Goal: Information Seeking & Learning: Learn about a topic

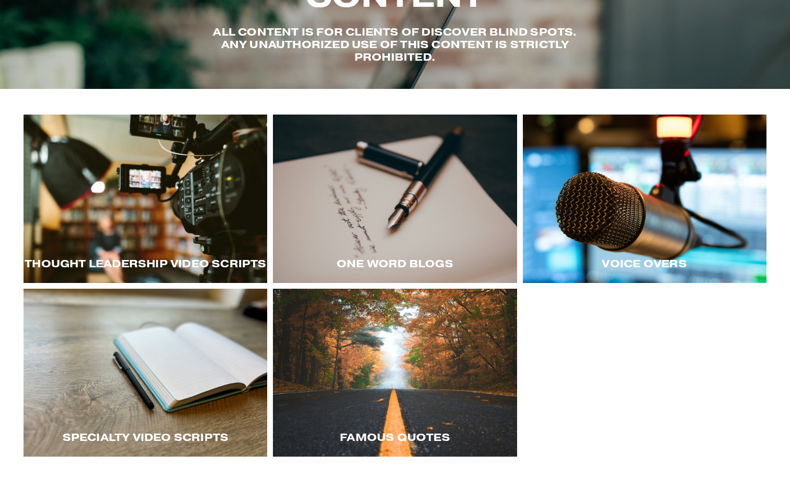
scroll to position [105, 0]
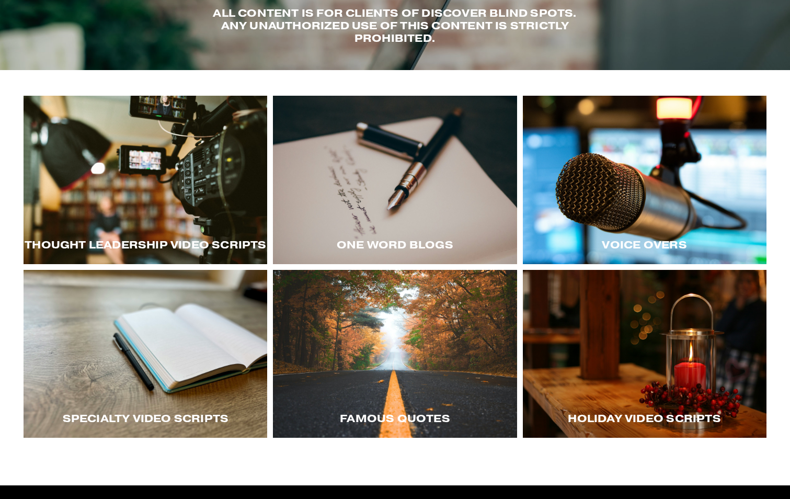
click at [654, 226] on div at bounding box center [645, 180] width 244 height 168
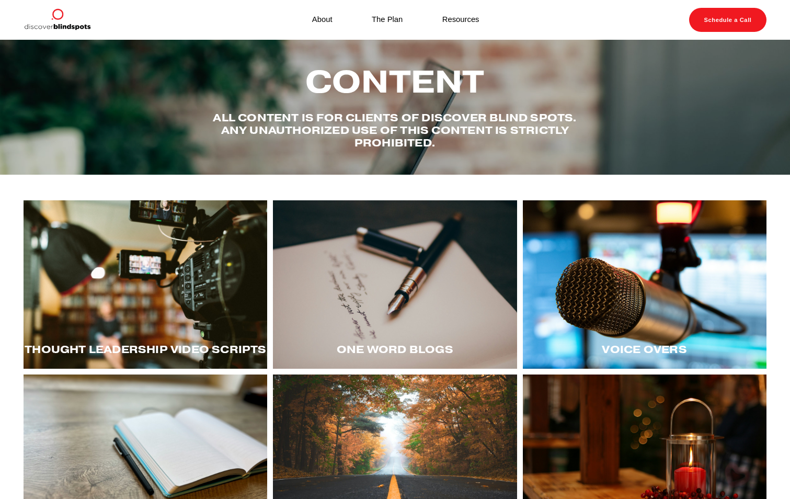
click at [169, 349] on span "Thought LEadership Video Scripts" at bounding box center [146, 350] width 242 height 14
click at [181, 296] on div at bounding box center [146, 284] width 244 height 168
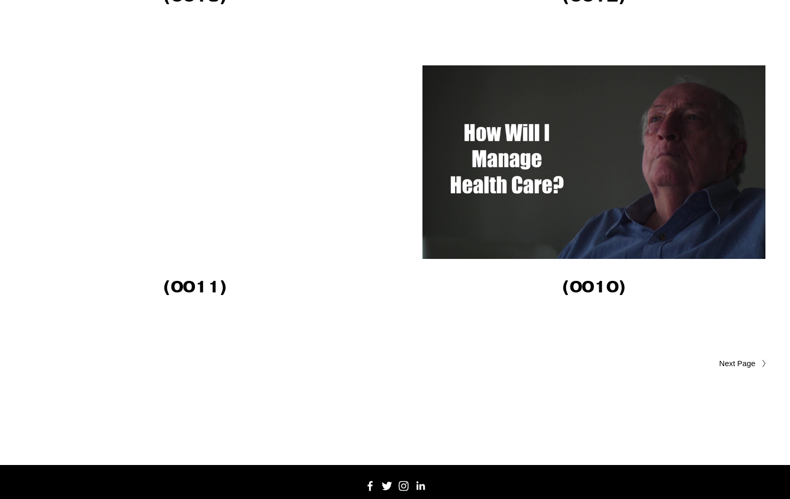
scroll to position [2877, 0]
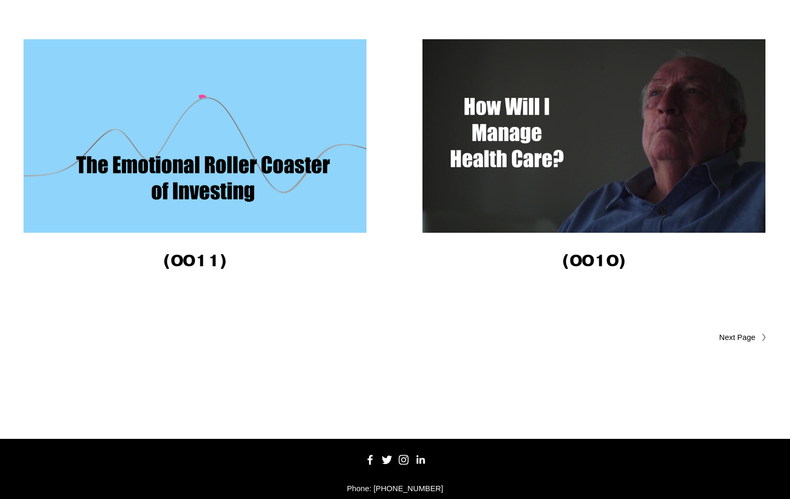
click at [737, 336] on span "Older Posts" at bounding box center [717, 338] width 76 height 13
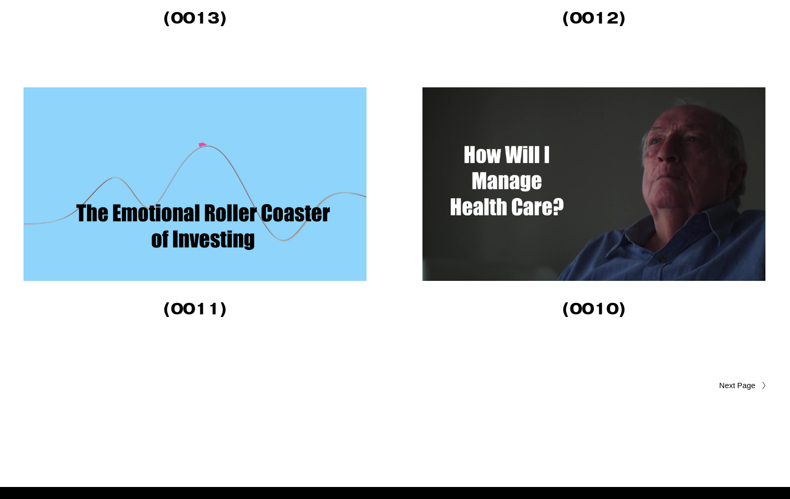
scroll to position [2720, 0]
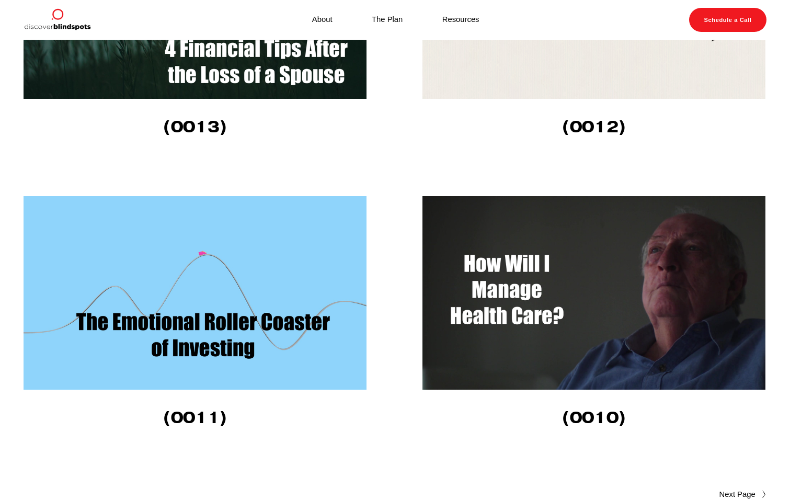
click at [219, 312] on img at bounding box center [196, 293] width 344 height 194
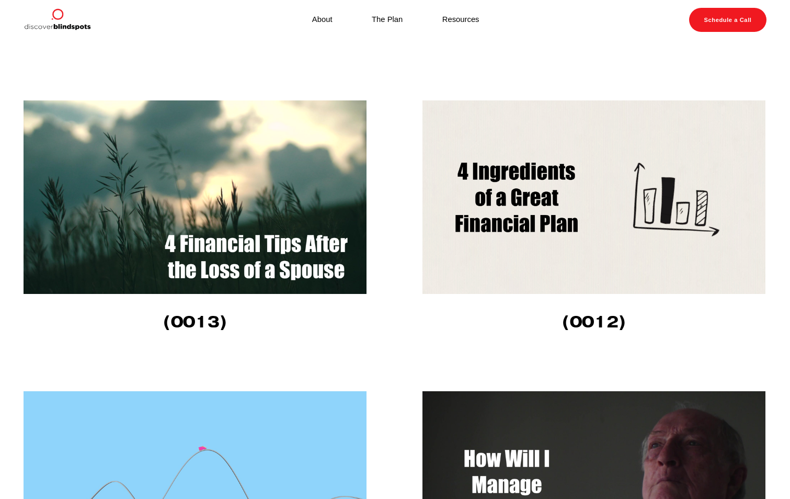
scroll to position [2511, 0]
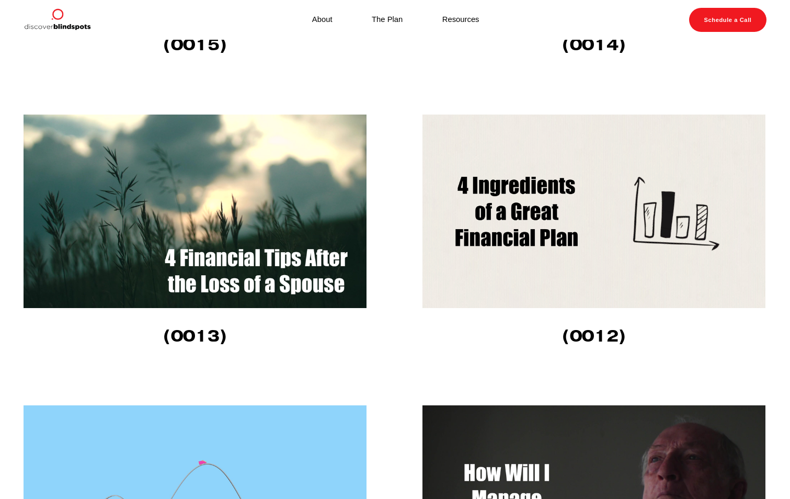
click at [525, 224] on img at bounding box center [595, 212] width 344 height 194
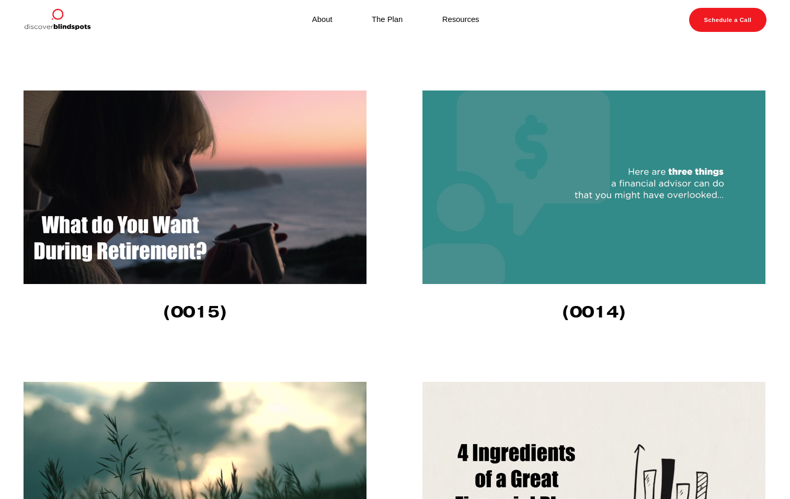
scroll to position [2197, 0]
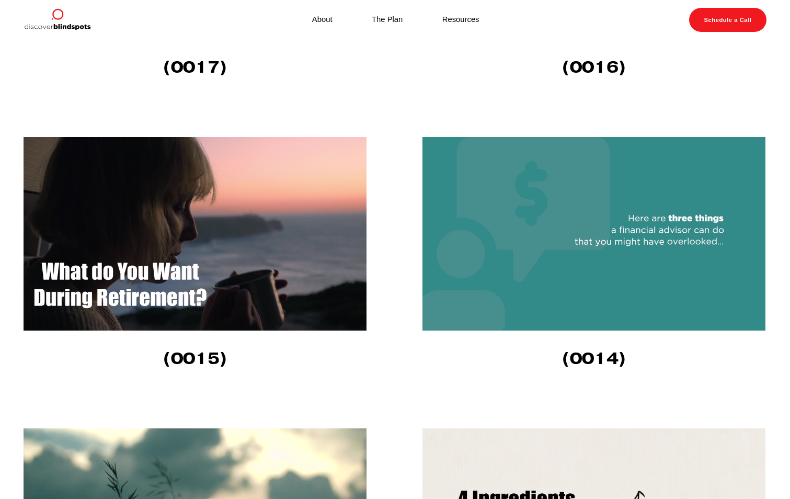
click at [646, 234] on img at bounding box center [595, 234] width 344 height 194
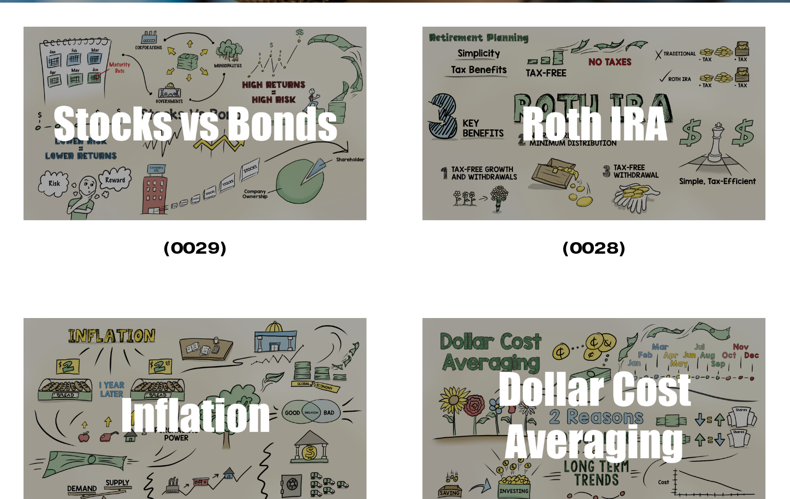
scroll to position [471, 0]
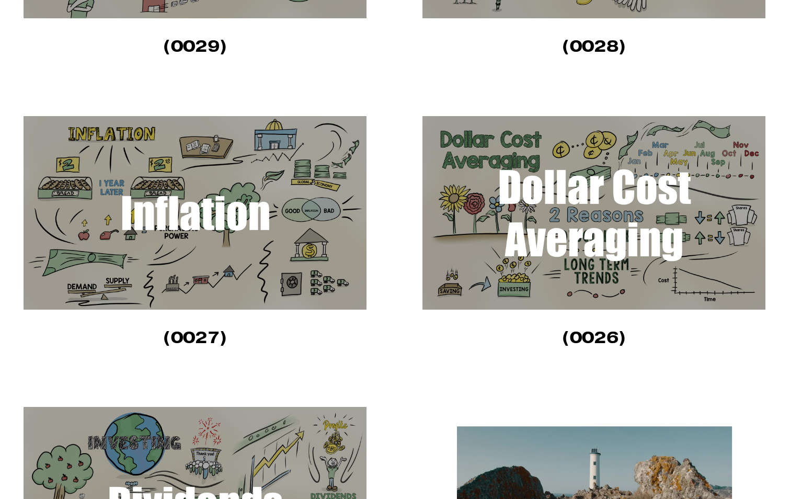
click at [557, 169] on img at bounding box center [595, 213] width 344 height 194
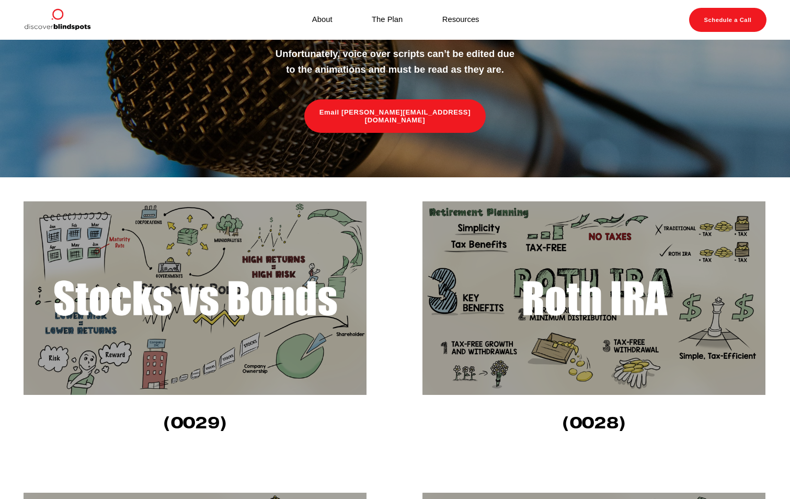
scroll to position [0, 0]
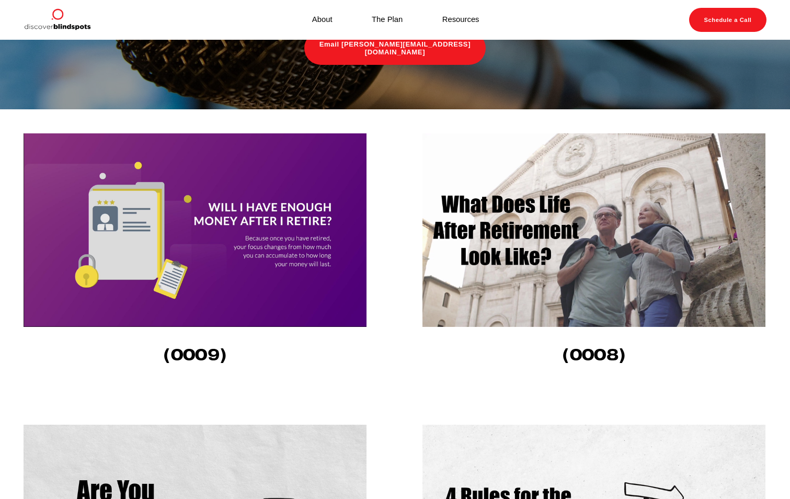
scroll to position [157, 0]
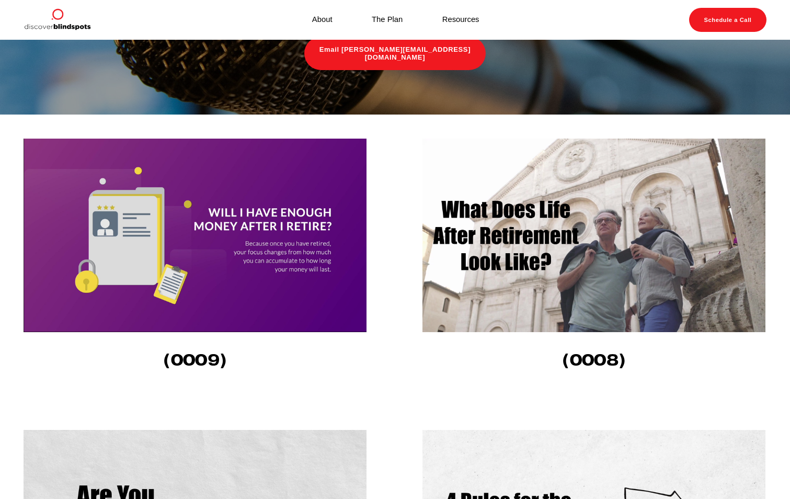
click at [256, 249] on img at bounding box center [196, 236] width 344 height 194
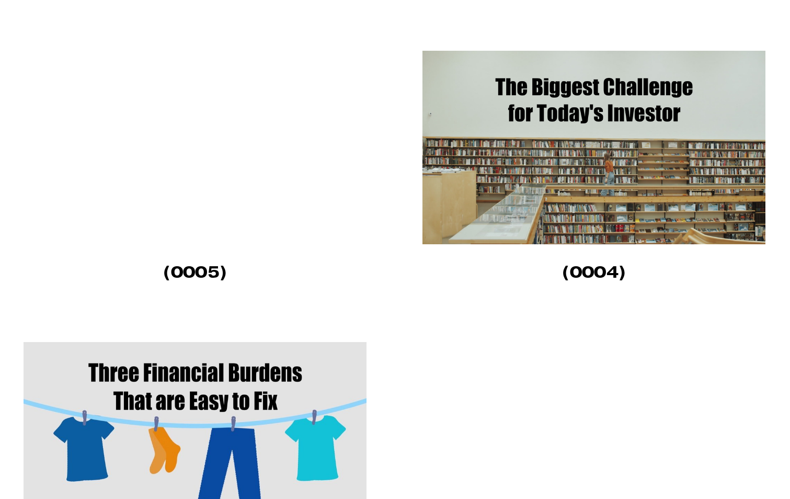
scroll to position [837, 0]
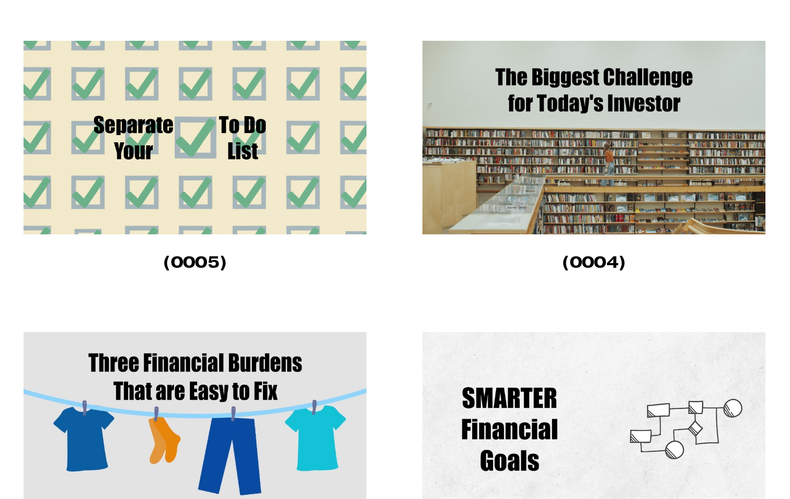
click at [594, 156] on img at bounding box center [595, 138] width 344 height 194
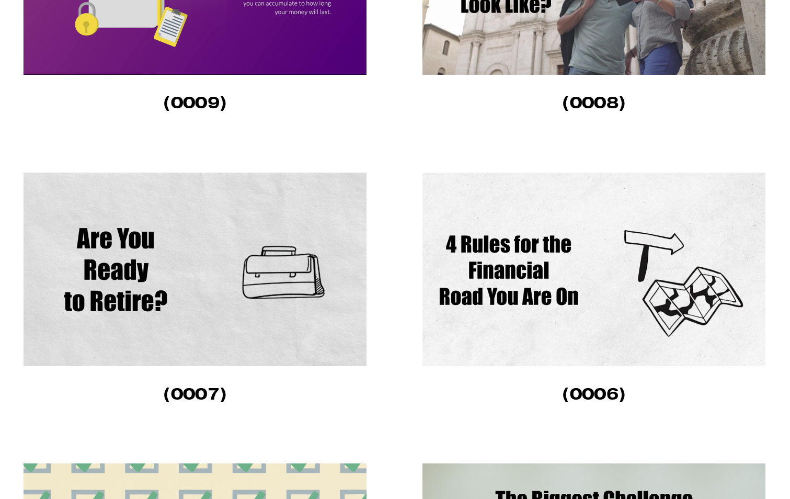
scroll to position [418, 0]
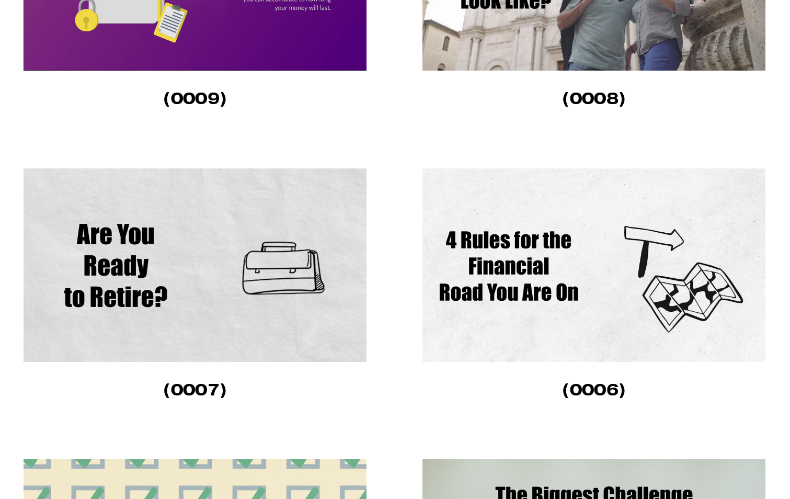
click at [147, 263] on img at bounding box center [196, 265] width 344 height 194
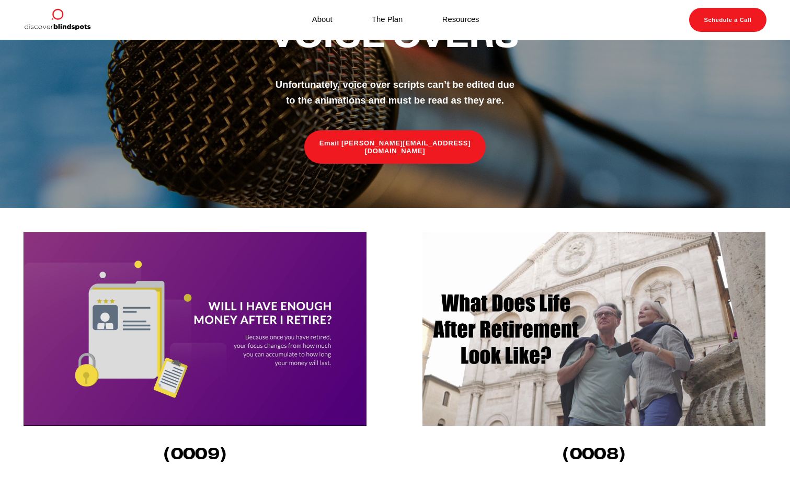
scroll to position [0, 0]
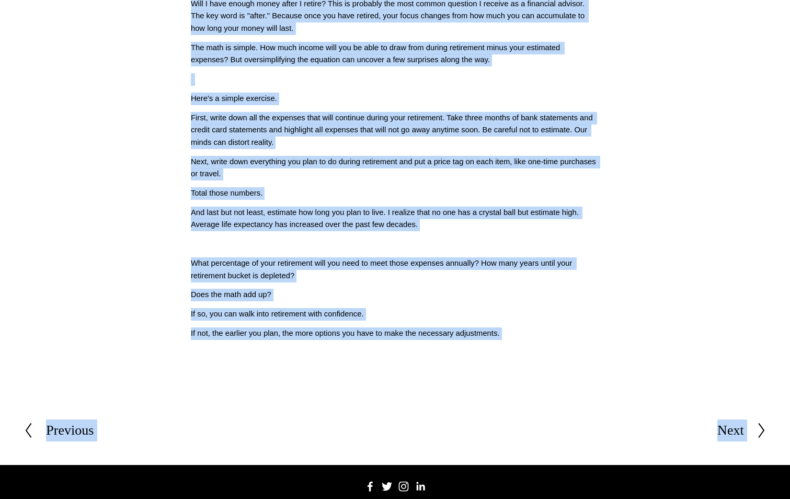
scroll to position [370, 0]
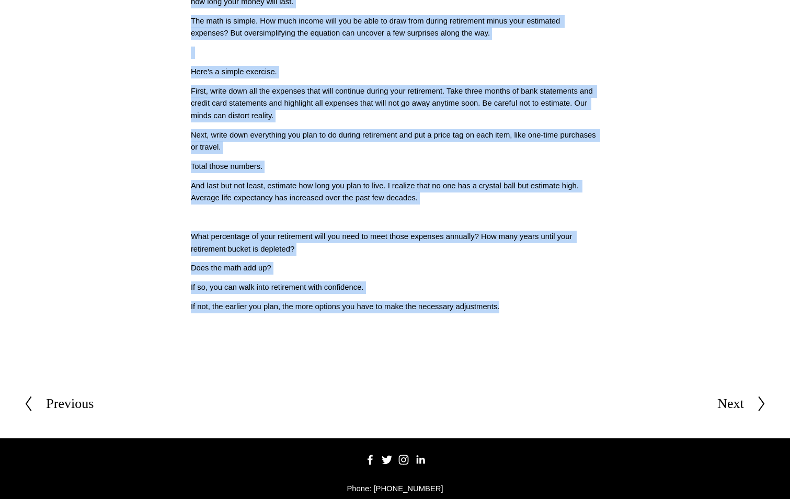
drag, startPoint x: 190, startPoint y: 170, endPoint x: 511, endPoint y: 315, distance: 352.5
click at [511, 315] on div "Will I Have Enough Money After I Retire? Script: (009) Will I have enough money…" at bounding box center [395, 132] width 426 height 379
copy div "Will I Have Enough Money After I Retire? Script: (009) Will I have enough money…"
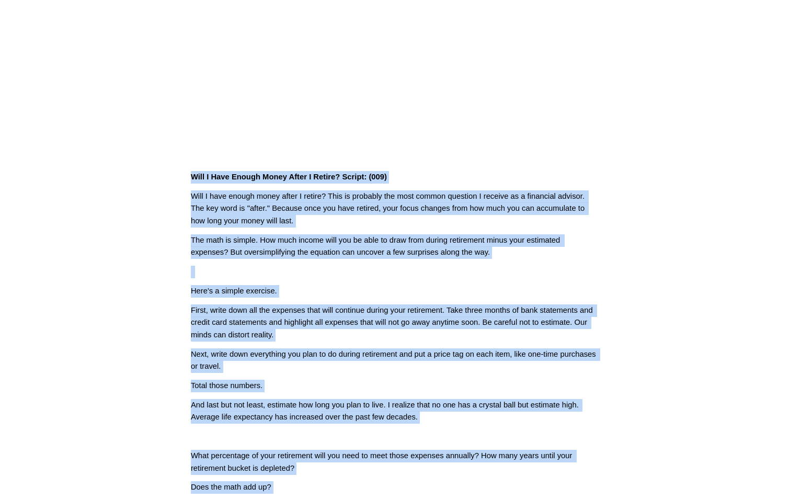
scroll to position [56, 0]
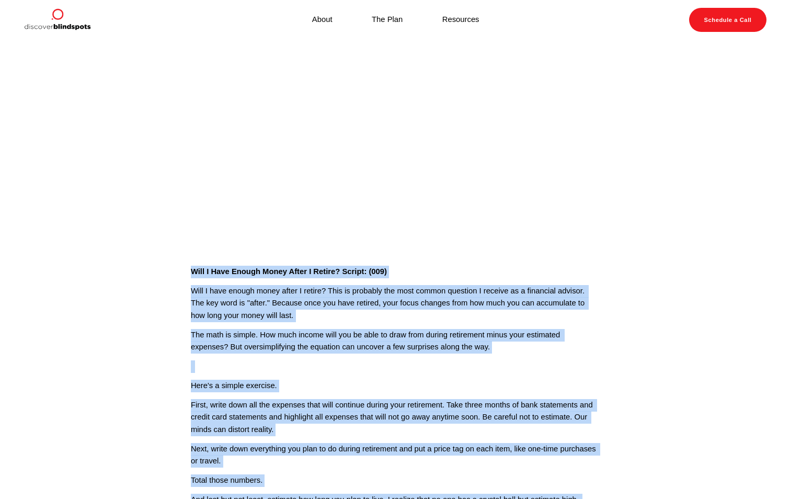
click at [432, 263] on div "Will I Have Enough Money After I Retire? Script: (009) Will I have enough money…" at bounding box center [395, 446] width 426 height 379
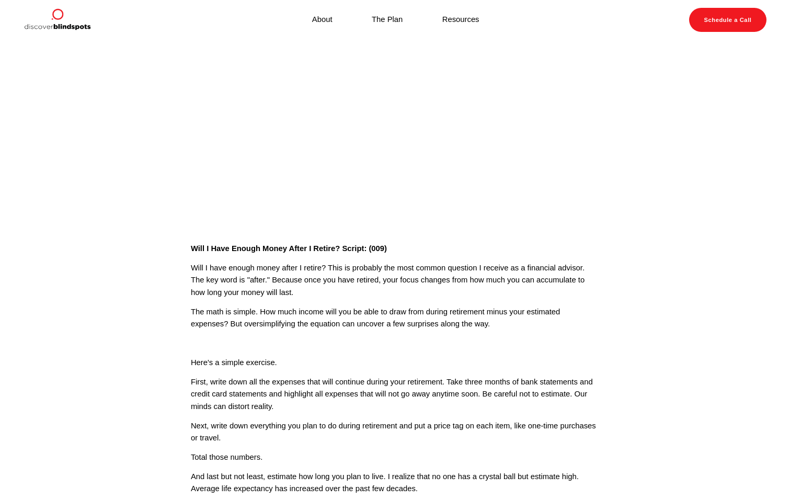
scroll to position [0, 0]
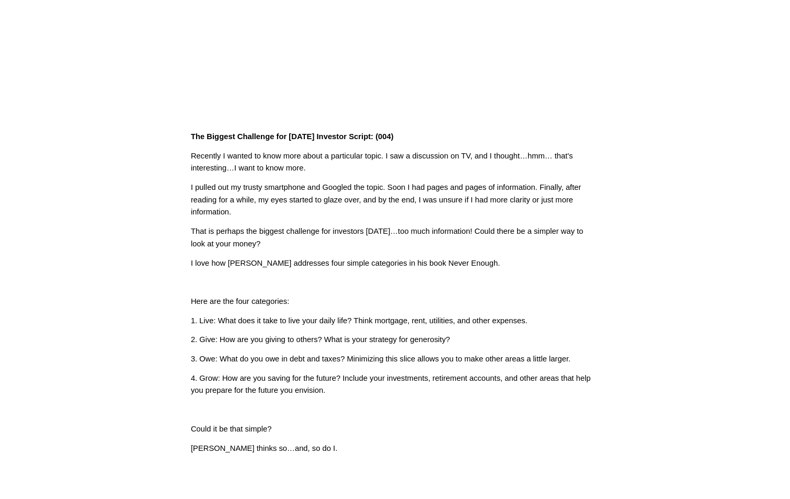
scroll to position [209, 0]
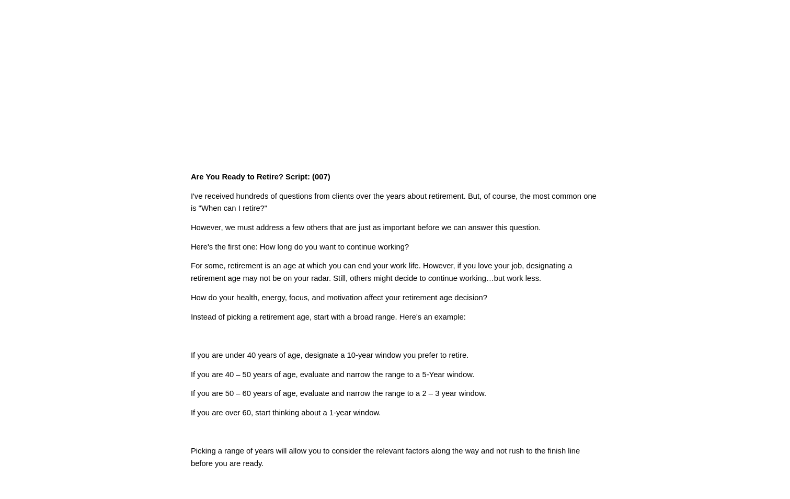
scroll to position [157, 0]
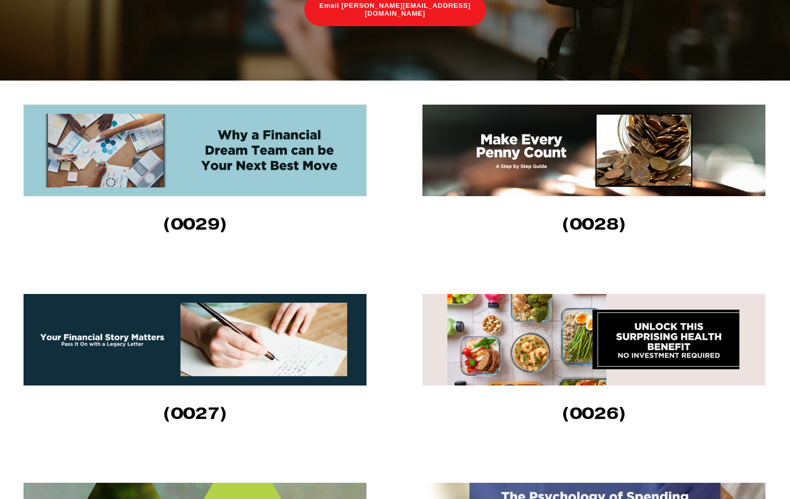
scroll to position [262, 0]
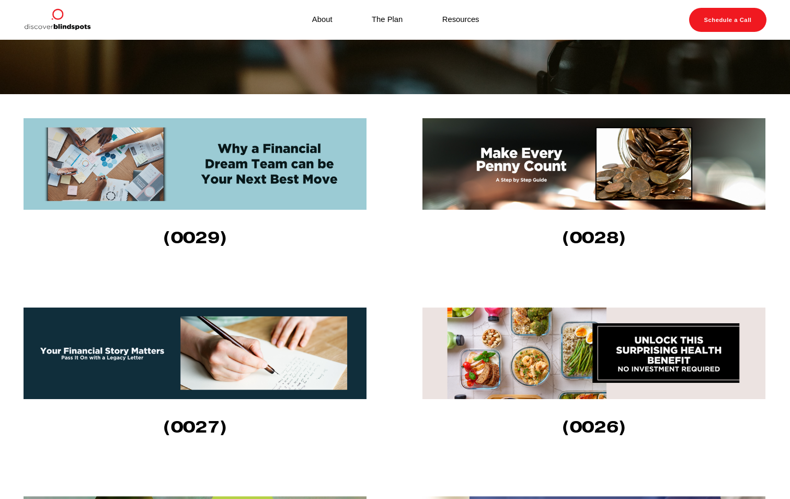
drag, startPoint x: 285, startPoint y: 158, endPoint x: 186, endPoint y: 281, distance: 157.4
click at [193, 184] on img at bounding box center [196, 164] width 345 height 92
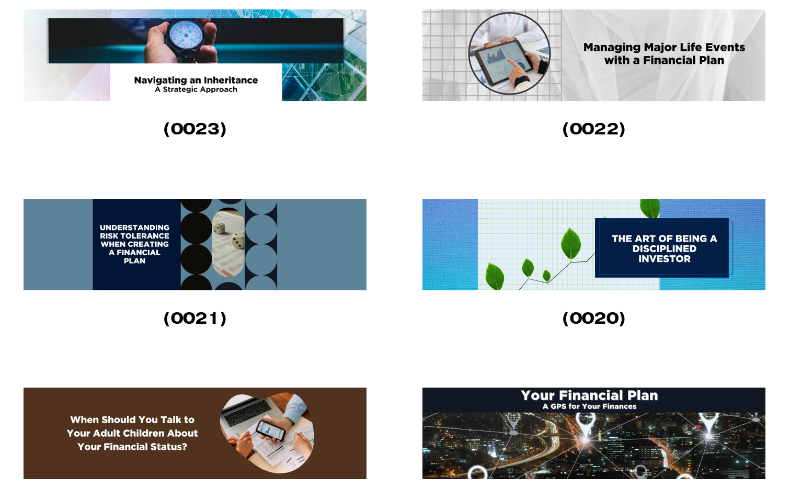
scroll to position [941, 0]
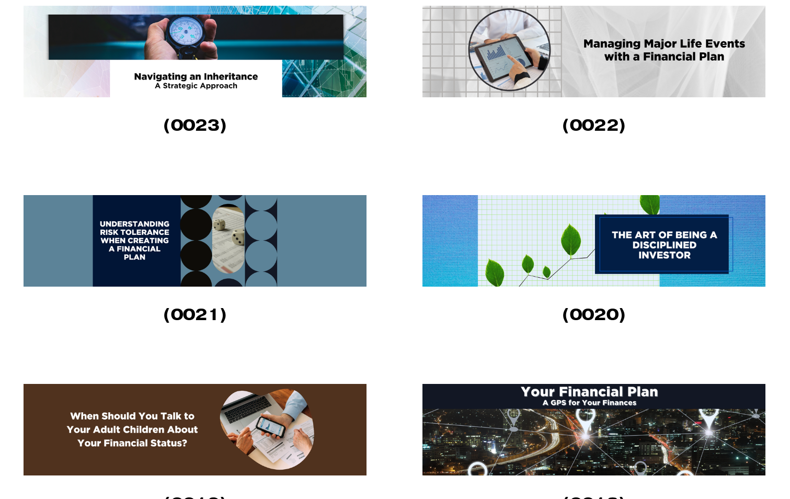
click at [653, 249] on img at bounding box center [595, 241] width 345 height 92
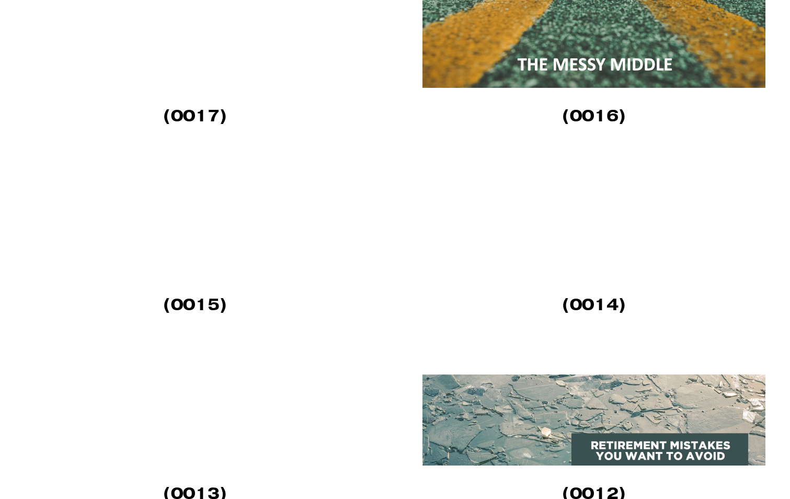
scroll to position [1569, 0]
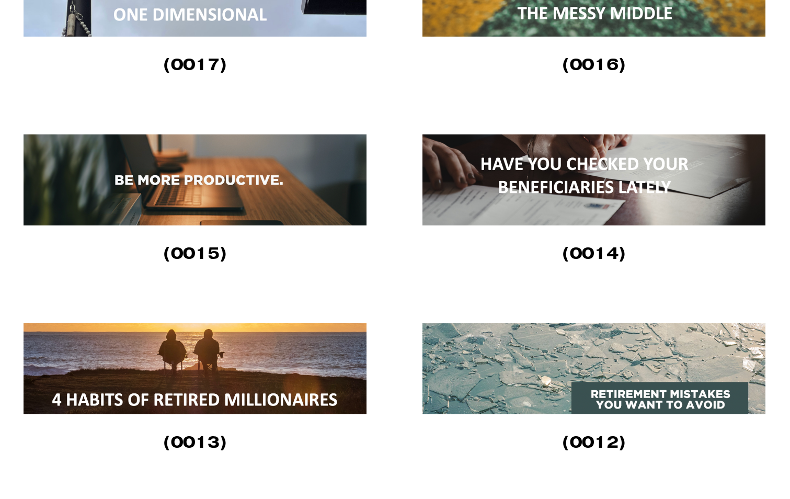
click at [592, 184] on img at bounding box center [595, 179] width 345 height 91
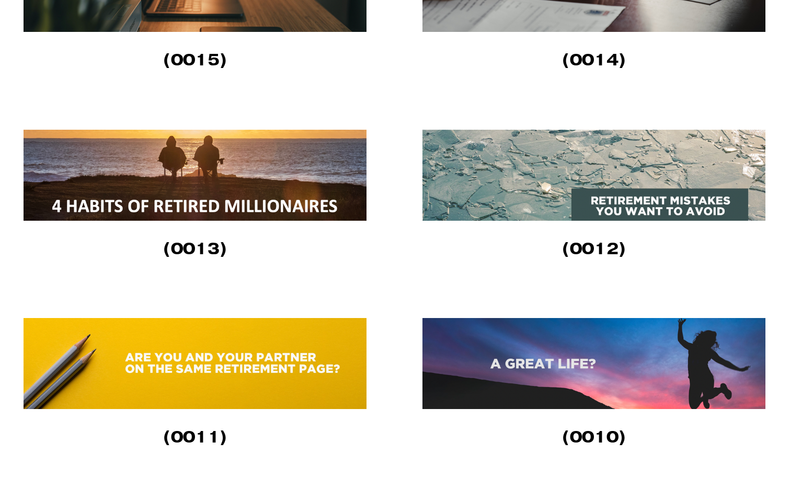
scroll to position [1778, 0]
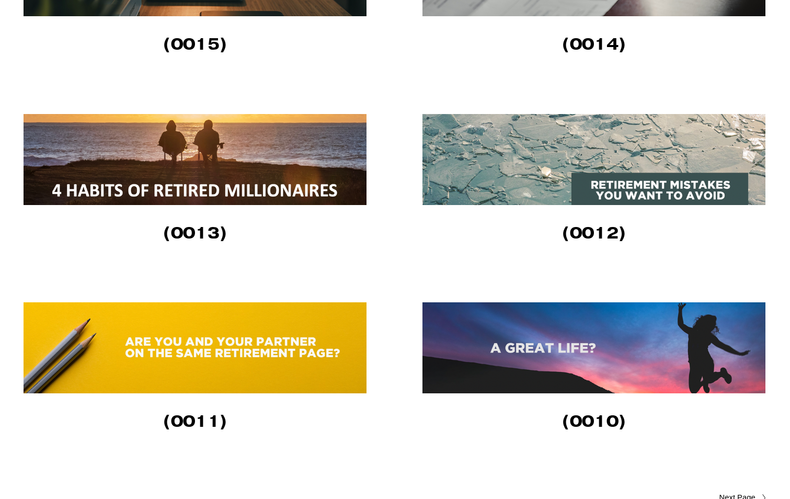
click at [230, 191] on img at bounding box center [196, 159] width 345 height 91
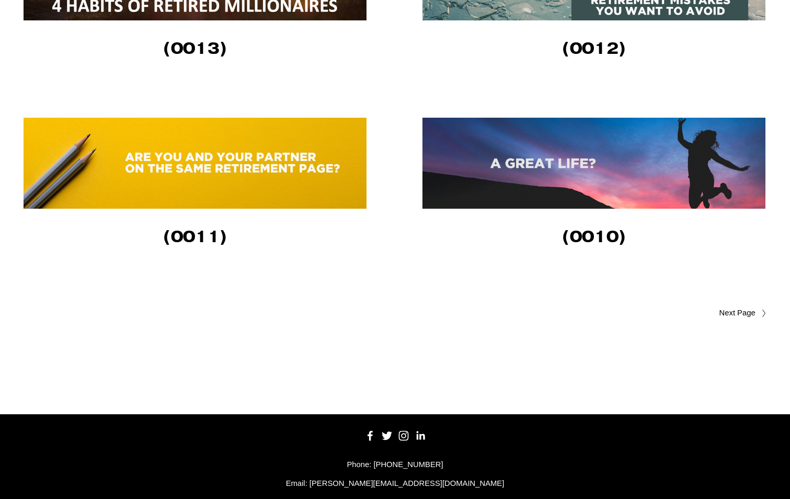
scroll to position [1846, 0]
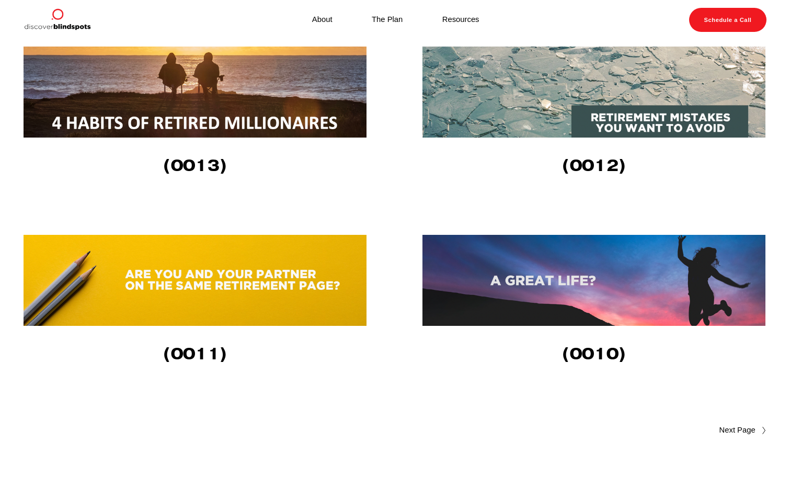
click at [748, 435] on span "Older Posts" at bounding box center [717, 430] width 76 height 13
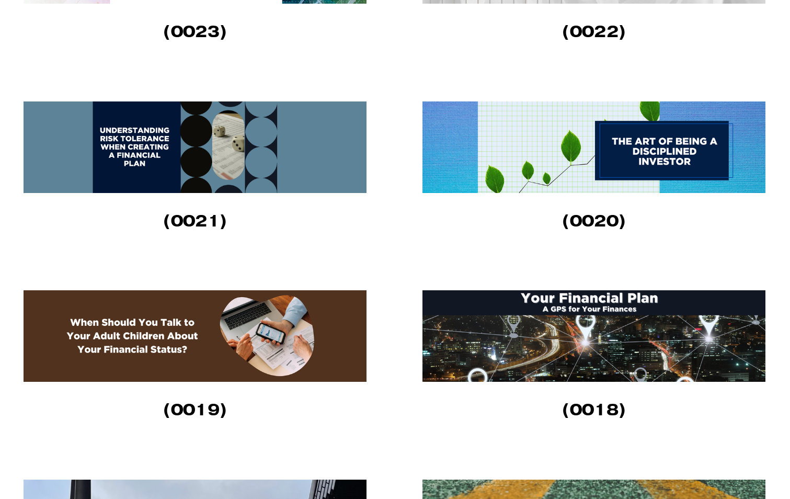
scroll to position [1098, 0]
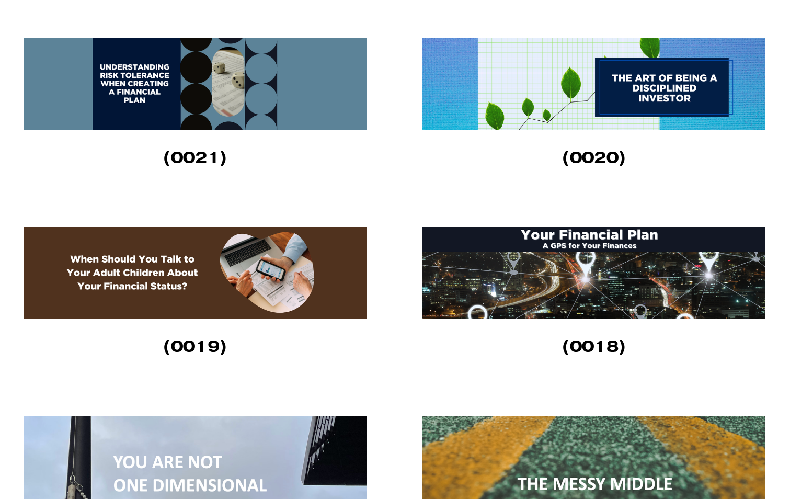
click at [148, 277] on img at bounding box center [196, 273] width 345 height 92
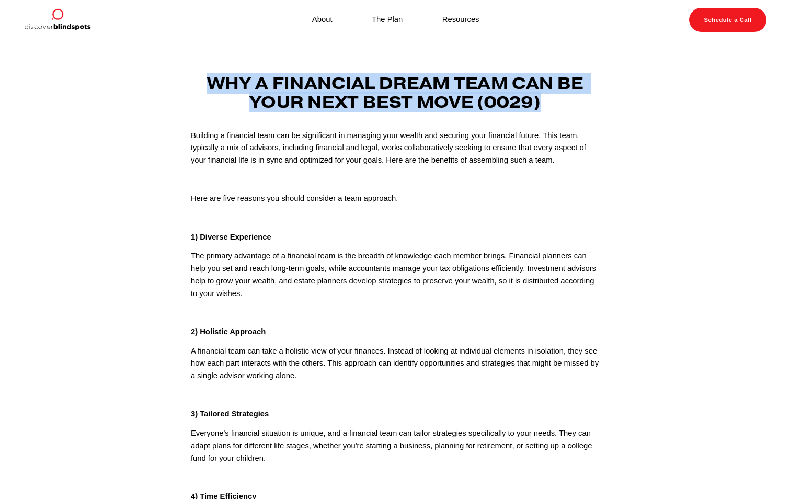
drag, startPoint x: 209, startPoint y: 80, endPoint x: 583, endPoint y: 107, distance: 375.5
click at [583, 107] on h3 "Why a Financial Dream Team can be Your Next Best Move (0029)" at bounding box center [395, 93] width 408 height 38
copy strong "Why a Financial Dream Team can be Your Next Best Move (0029)"
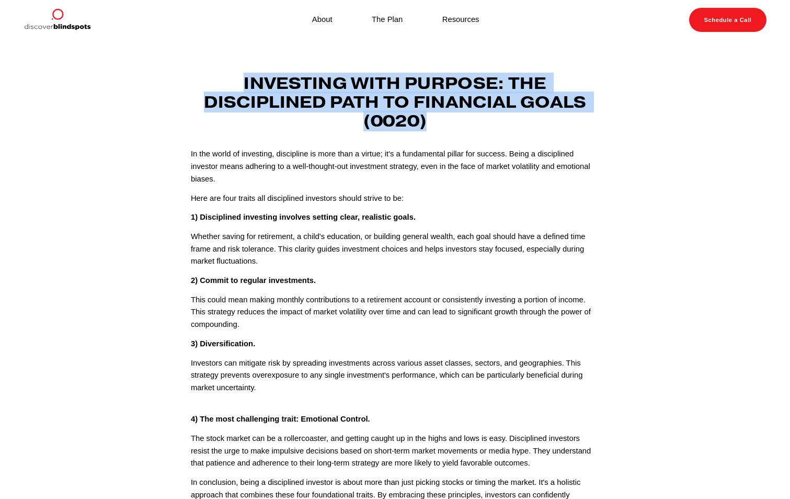
drag, startPoint x: 240, startPoint y: 80, endPoint x: 575, endPoint y: 115, distance: 336.6
click at [575, 115] on h3 "Investing with Purpose: The Disciplined Path to Financial Goals (0020)" at bounding box center [395, 102] width 408 height 56
copy strong "Investing with Purpose: The Disciplined Path to Financial Goals (0020)"
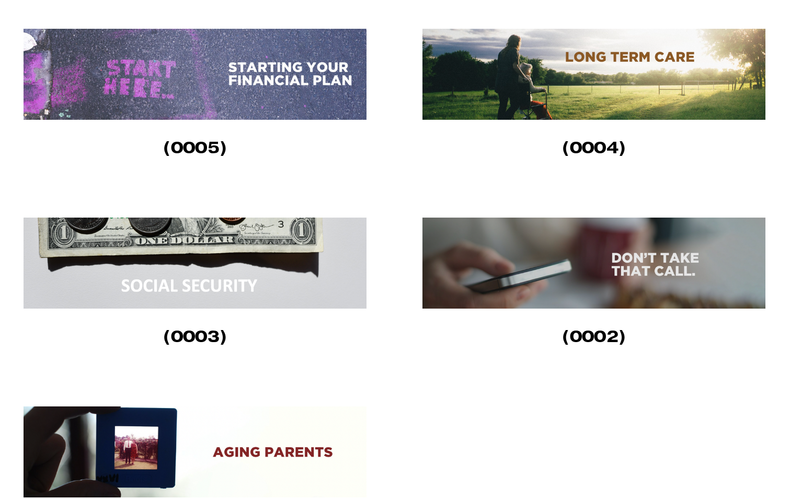
scroll to position [732, 0]
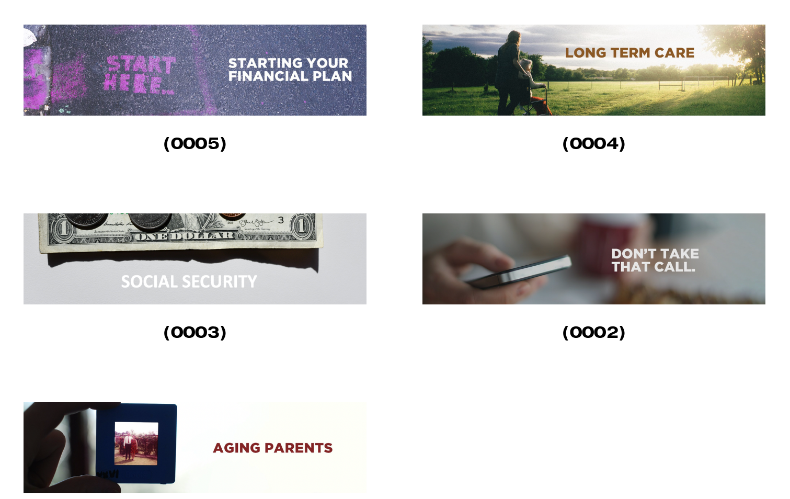
click at [274, 90] on img at bounding box center [196, 70] width 345 height 91
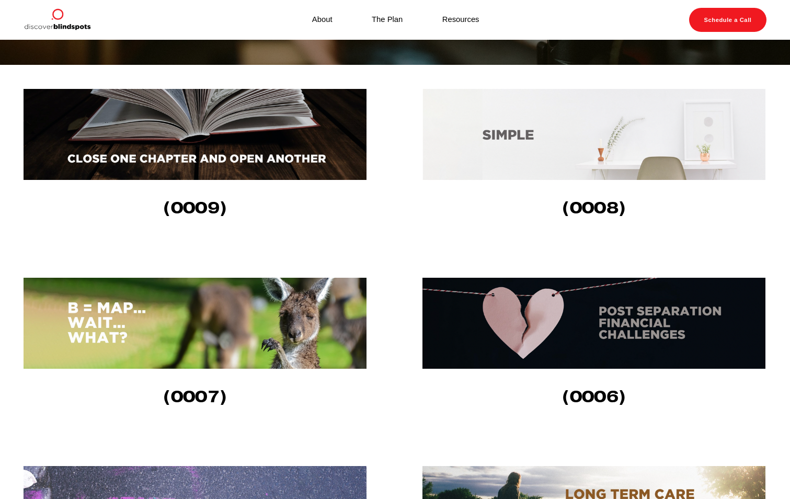
scroll to position [262, 0]
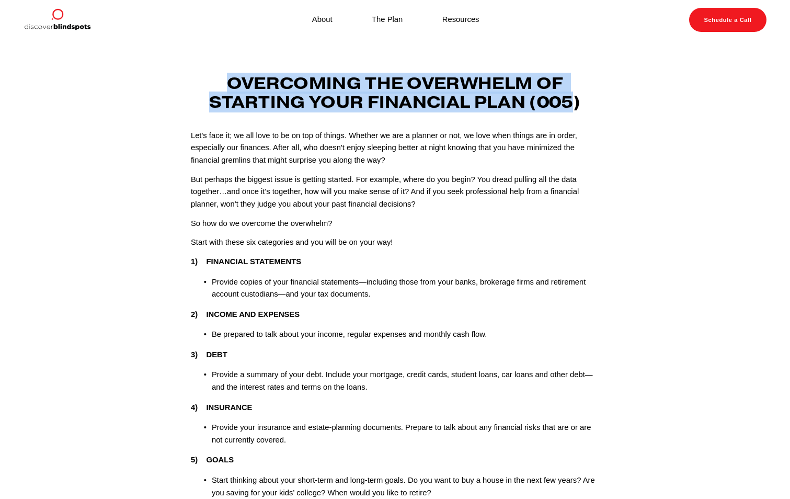
drag, startPoint x: 229, startPoint y: 82, endPoint x: 570, endPoint y: 93, distance: 341.7
click at [570, 93] on h3 "Overcoming the Overwhelm of Starting Your Financial Plan (005)" at bounding box center [395, 93] width 408 height 38
copy h3 "Overcoming the Overwhelm of Starting Your Financial Plan (005"
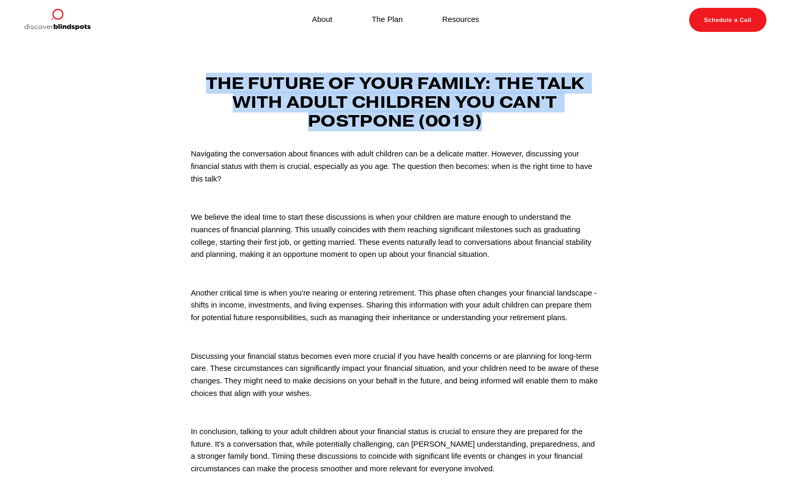
drag, startPoint x: 200, startPoint y: 76, endPoint x: 591, endPoint y: 118, distance: 393.5
click at [591, 118] on h3 "The Future of Your Family: The Talk with Adult Children You Can't Postpone (001…" at bounding box center [395, 102] width 408 height 56
copy strong "The Future of Your Family: The Talk with Adult Children You Can't Postpone (001…"
click at [626, 117] on article "[DATE] Written By [PERSON_NAME] The Future of Your Family: The Talk with Adult …" at bounding box center [395, 327] width 790 height 574
